Goal: Navigation & Orientation: Find specific page/section

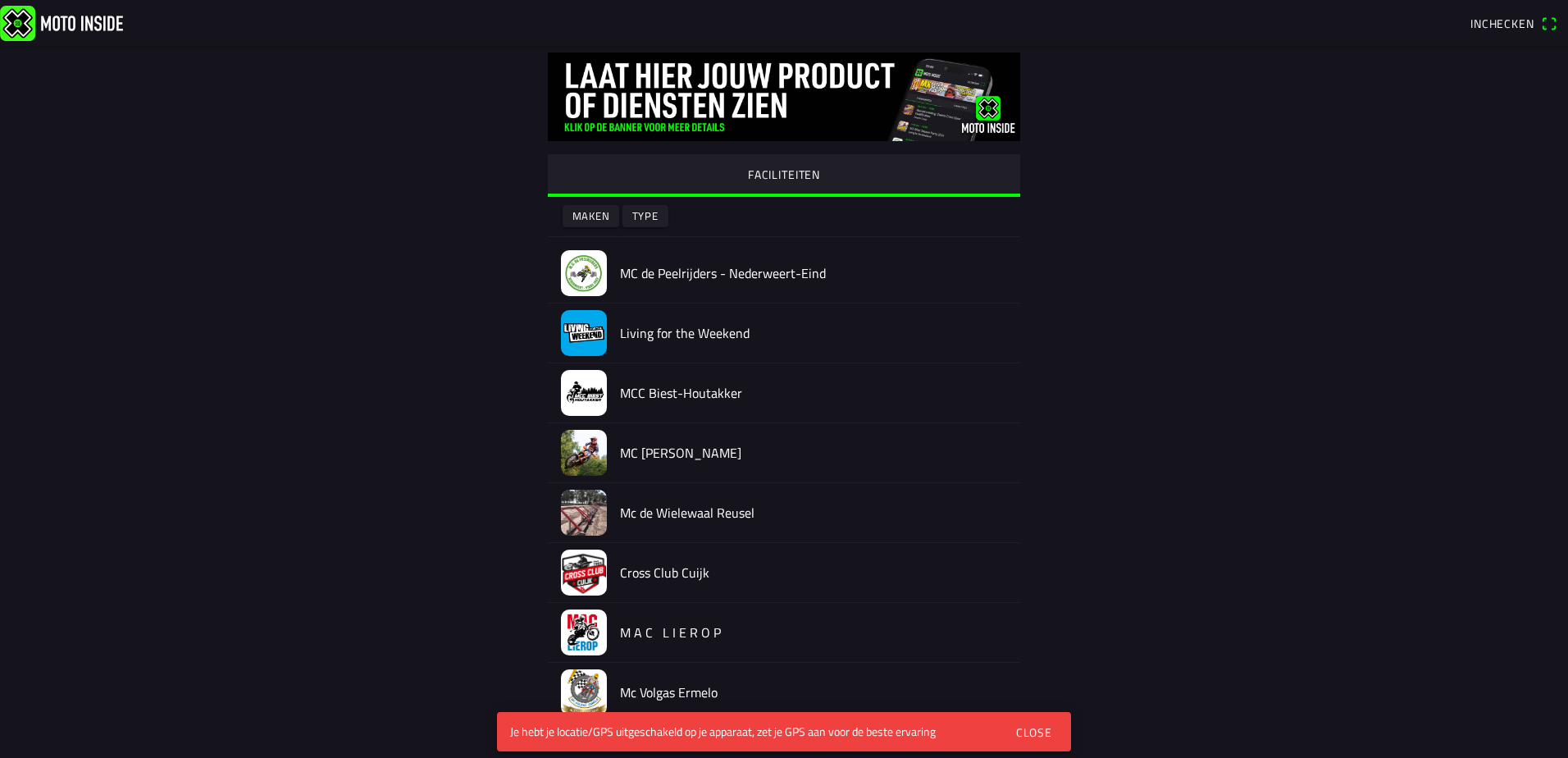
click at [1034, 732] on div "Close" at bounding box center [1034, 731] width 36 height 17
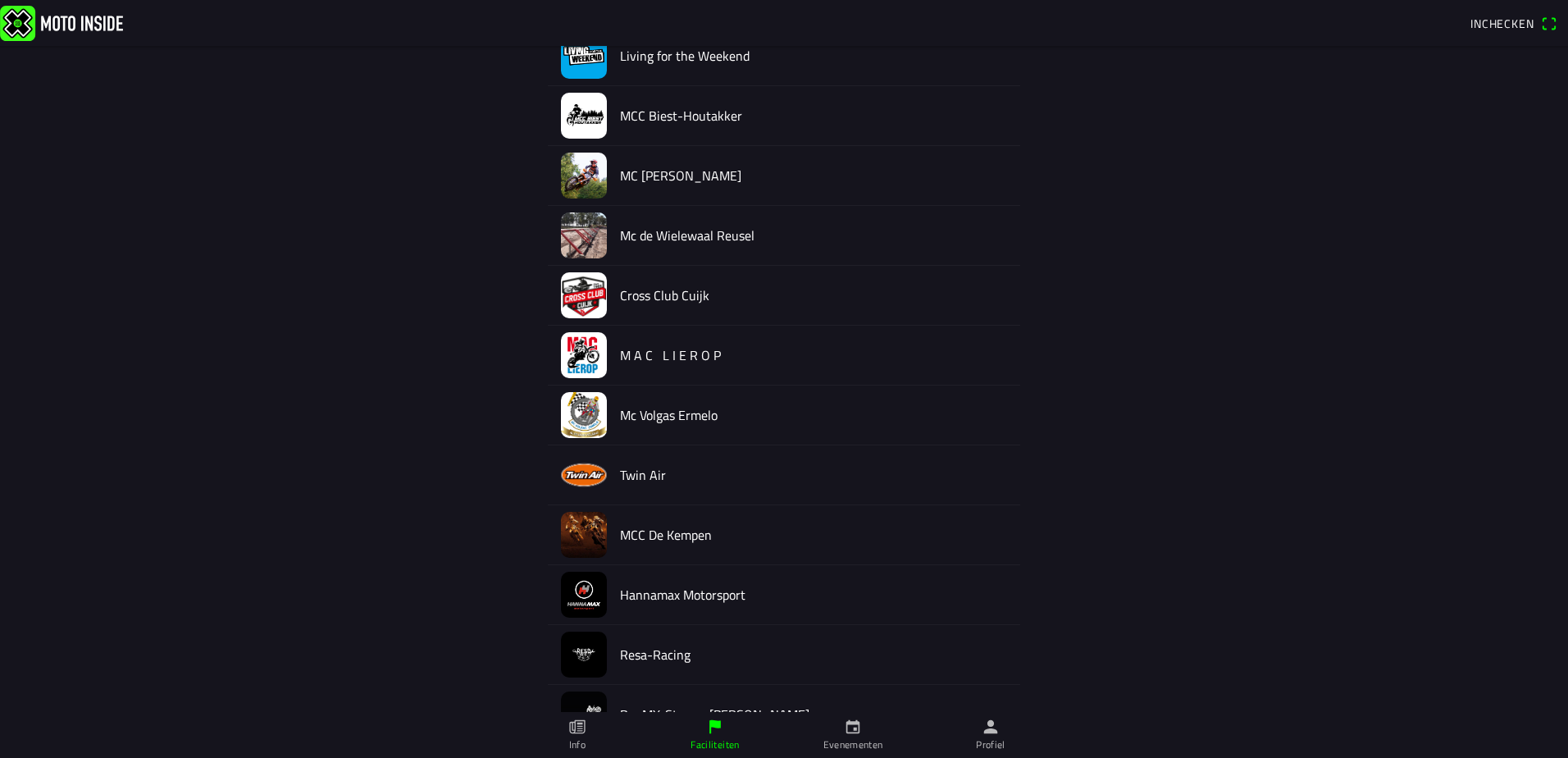
scroll to position [245, 0]
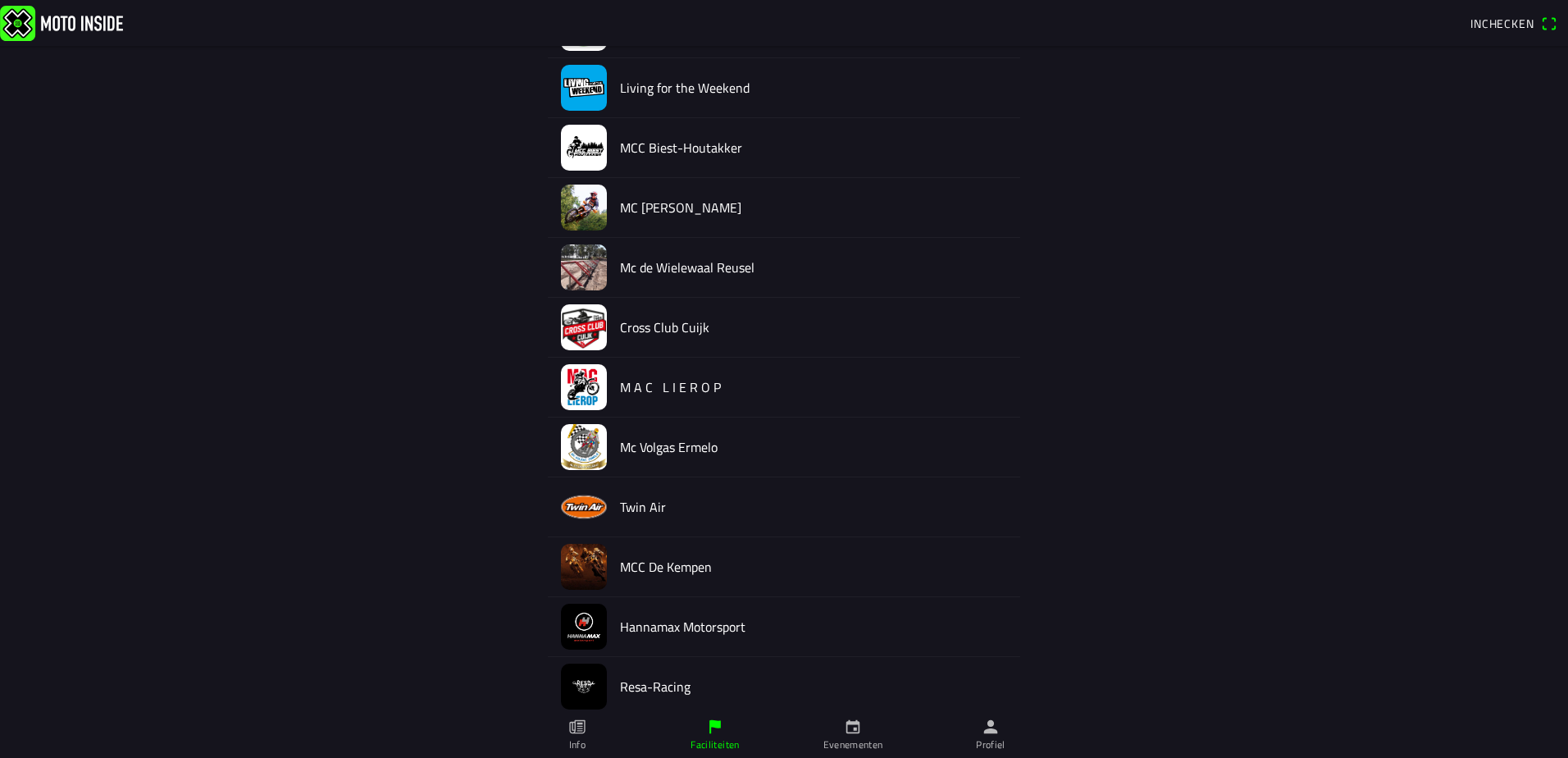
click at [853, 733] on icon "calendar" at bounding box center [853, 727] width 14 height 14
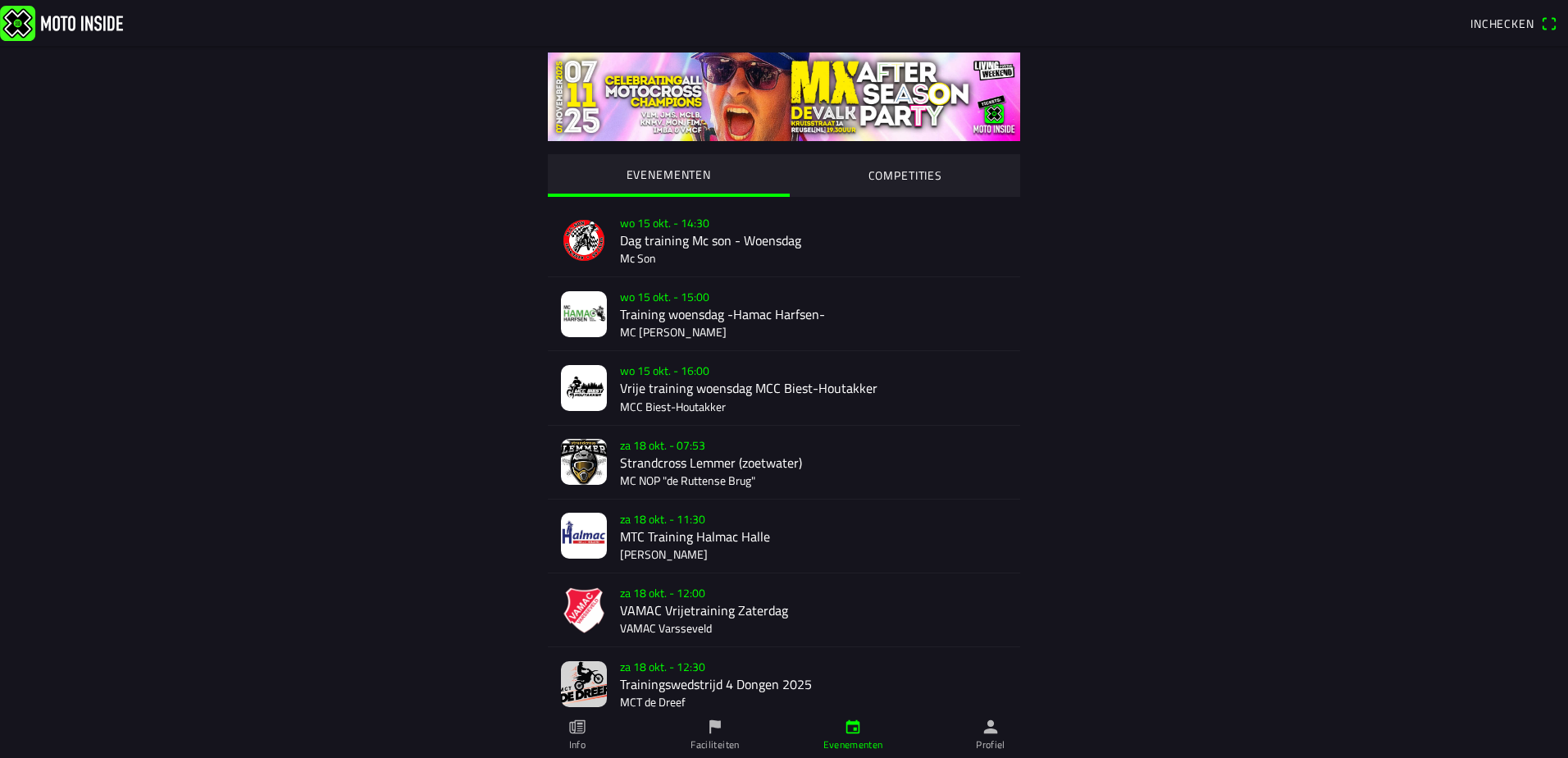
click at [723, 730] on icon "flag" at bounding box center [714, 726] width 18 height 18
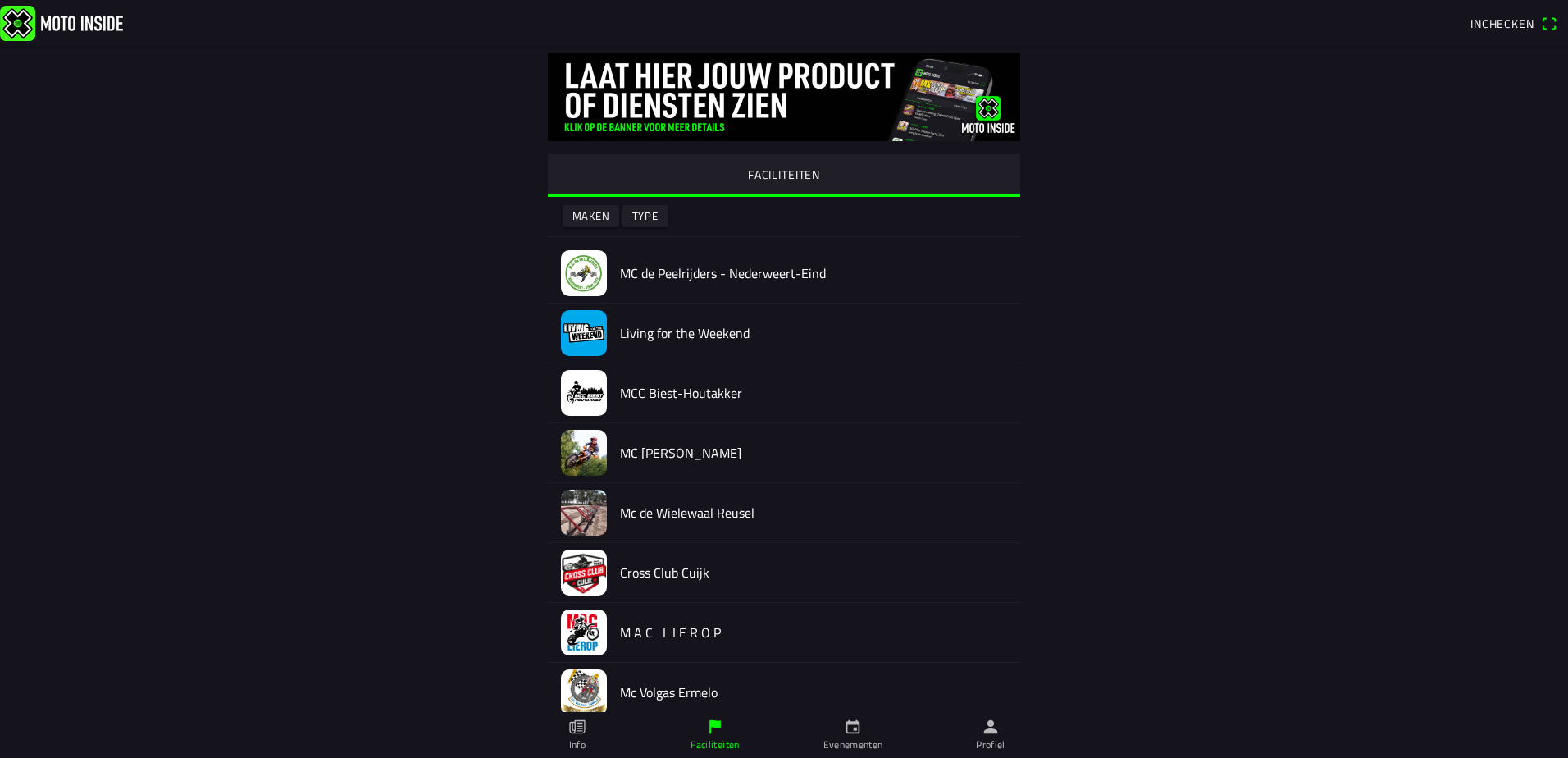
click at [841, 730] on link "Evenementen" at bounding box center [853, 734] width 137 height 46
